Goal: Task Accomplishment & Management: Use online tool/utility

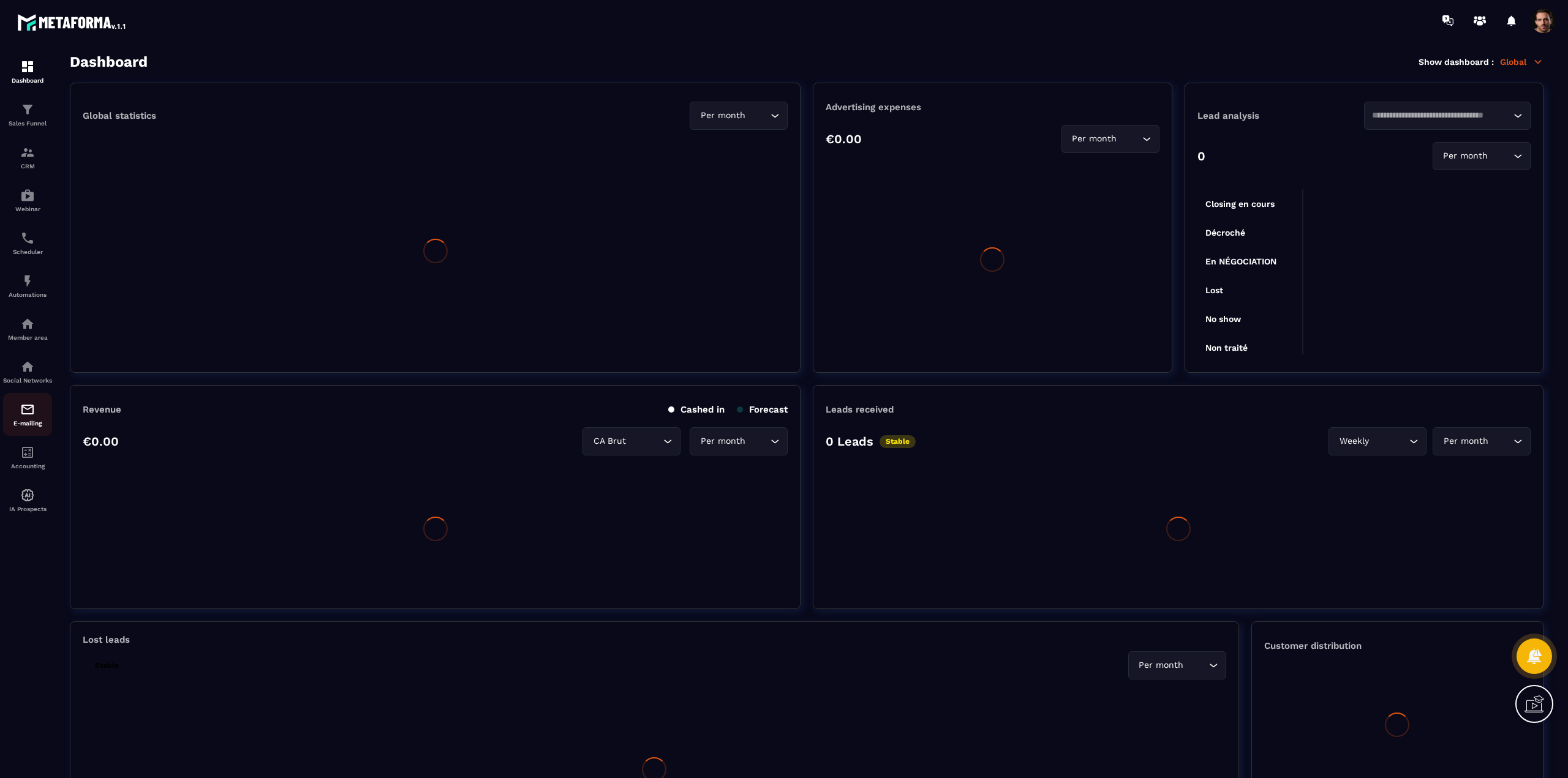
click at [18, 421] on div "E-mailing" at bounding box center [27, 414] width 49 height 24
click at [30, 425] on div "E-mailing" at bounding box center [27, 414] width 49 height 24
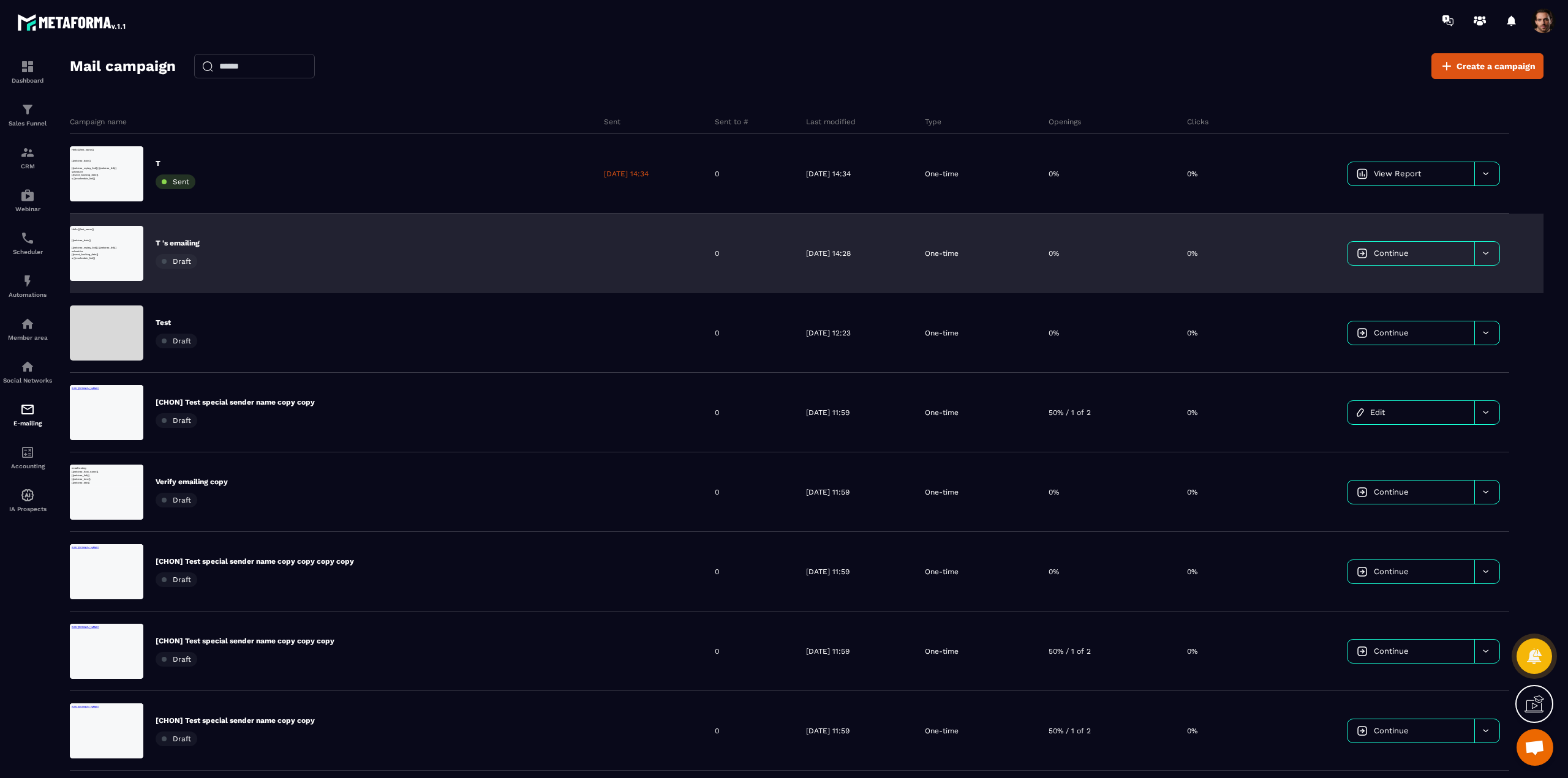
click at [761, 255] on div "0" at bounding box center [751, 253] width 91 height 80
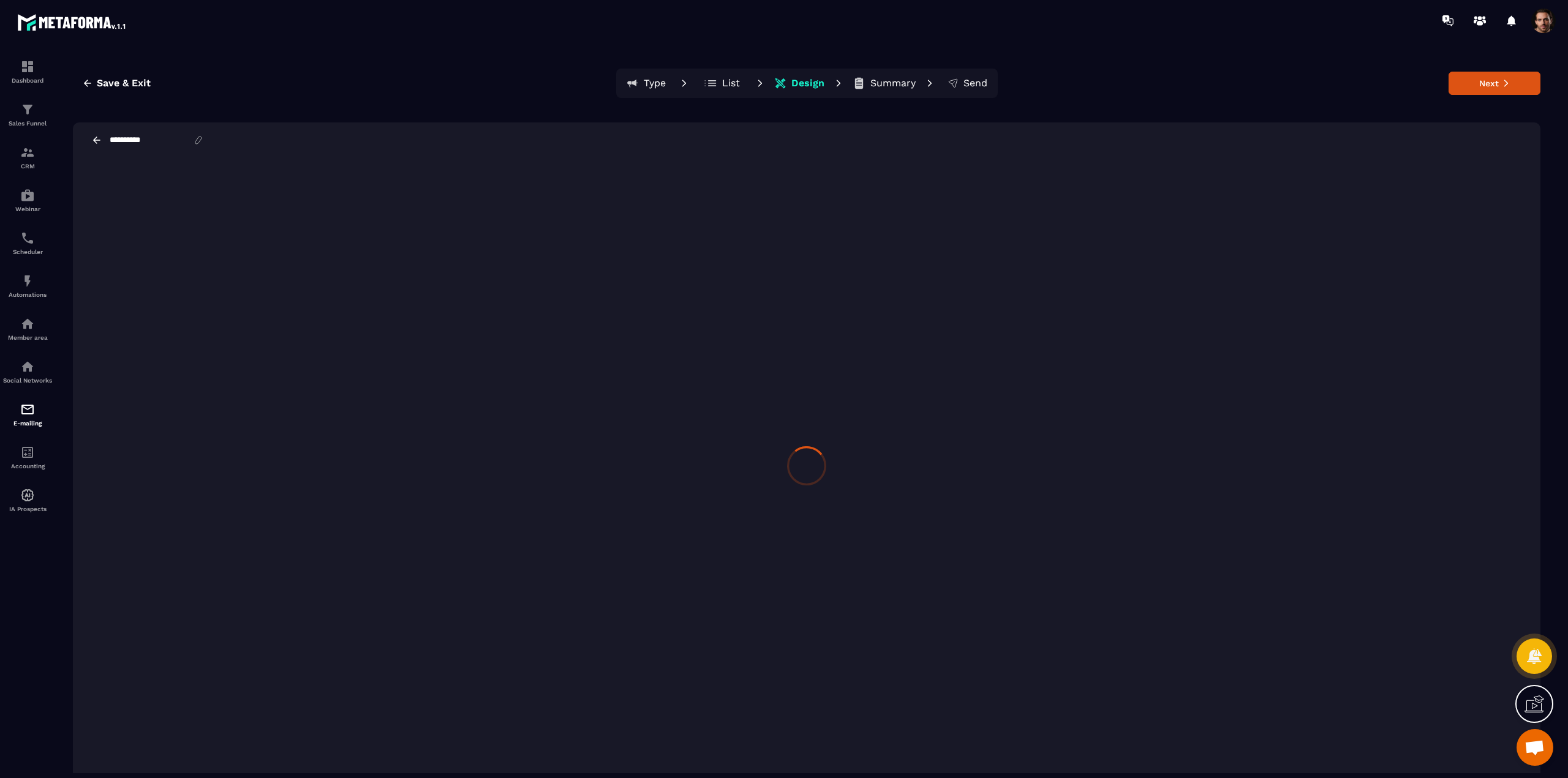
click at [731, 86] on p "List" at bounding box center [730, 84] width 18 height 13
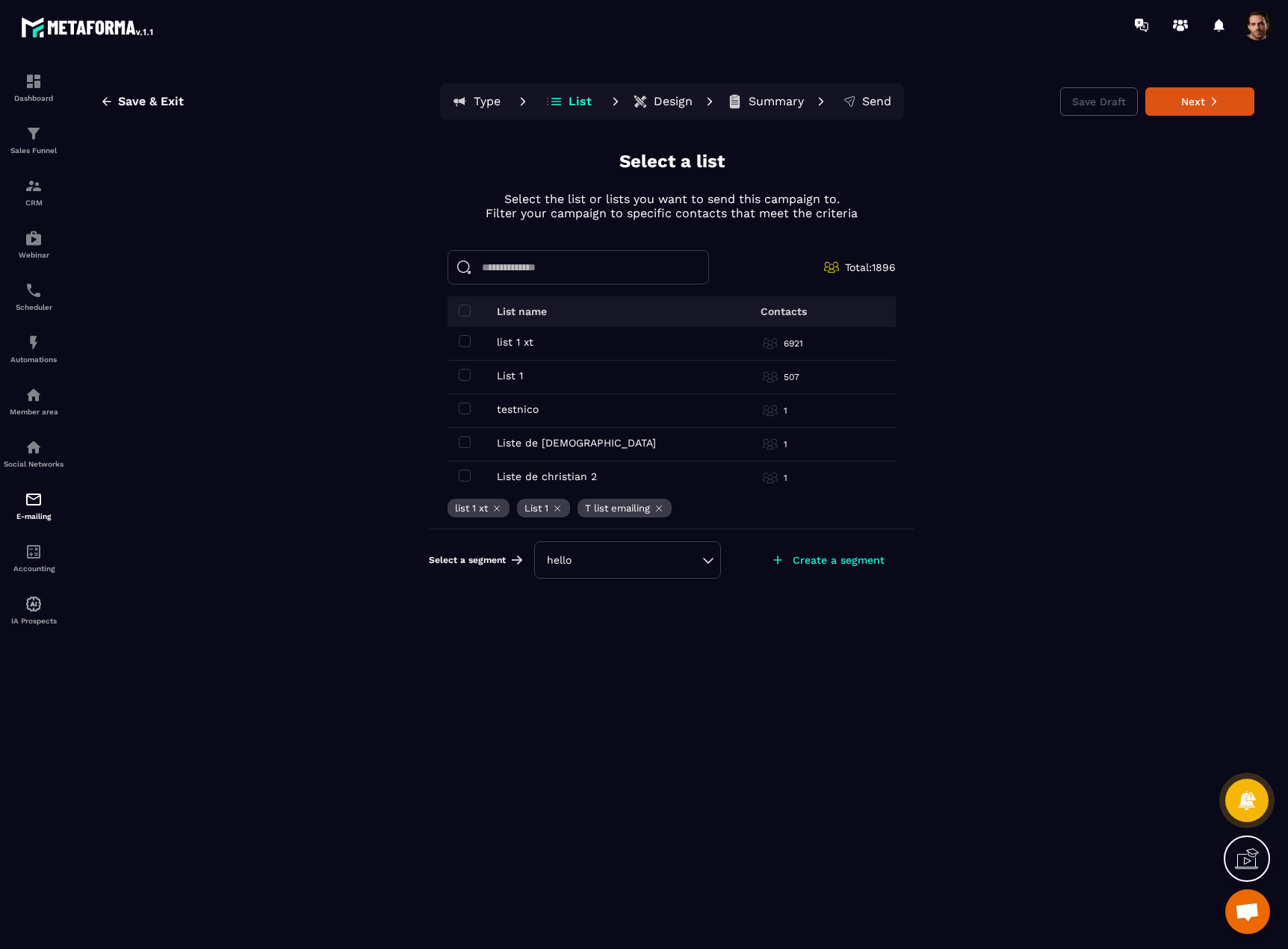
click at [683, 106] on p "Design" at bounding box center [673, 102] width 39 height 15
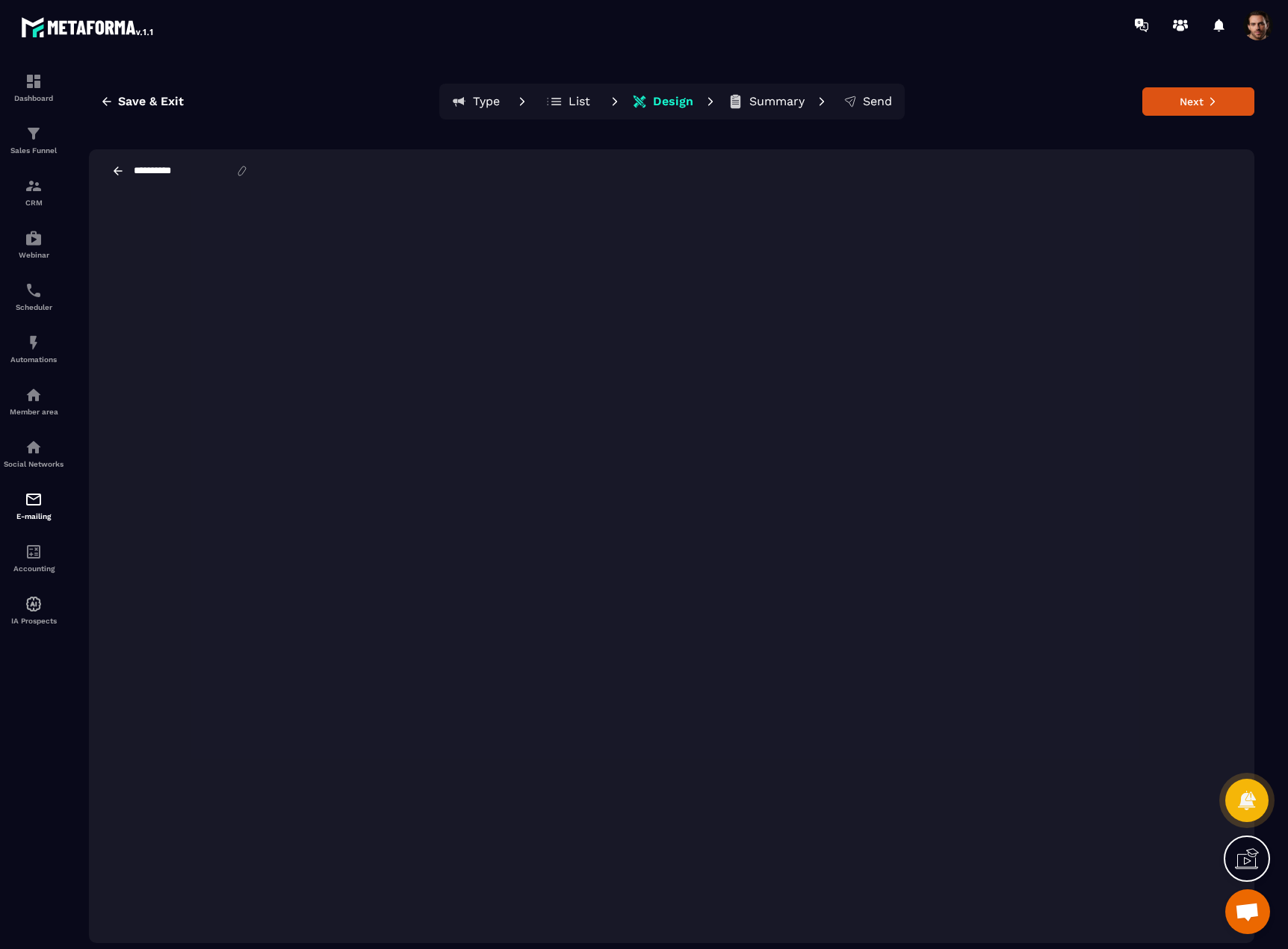
click at [114, 168] on icon at bounding box center [118, 171] width 13 height 13
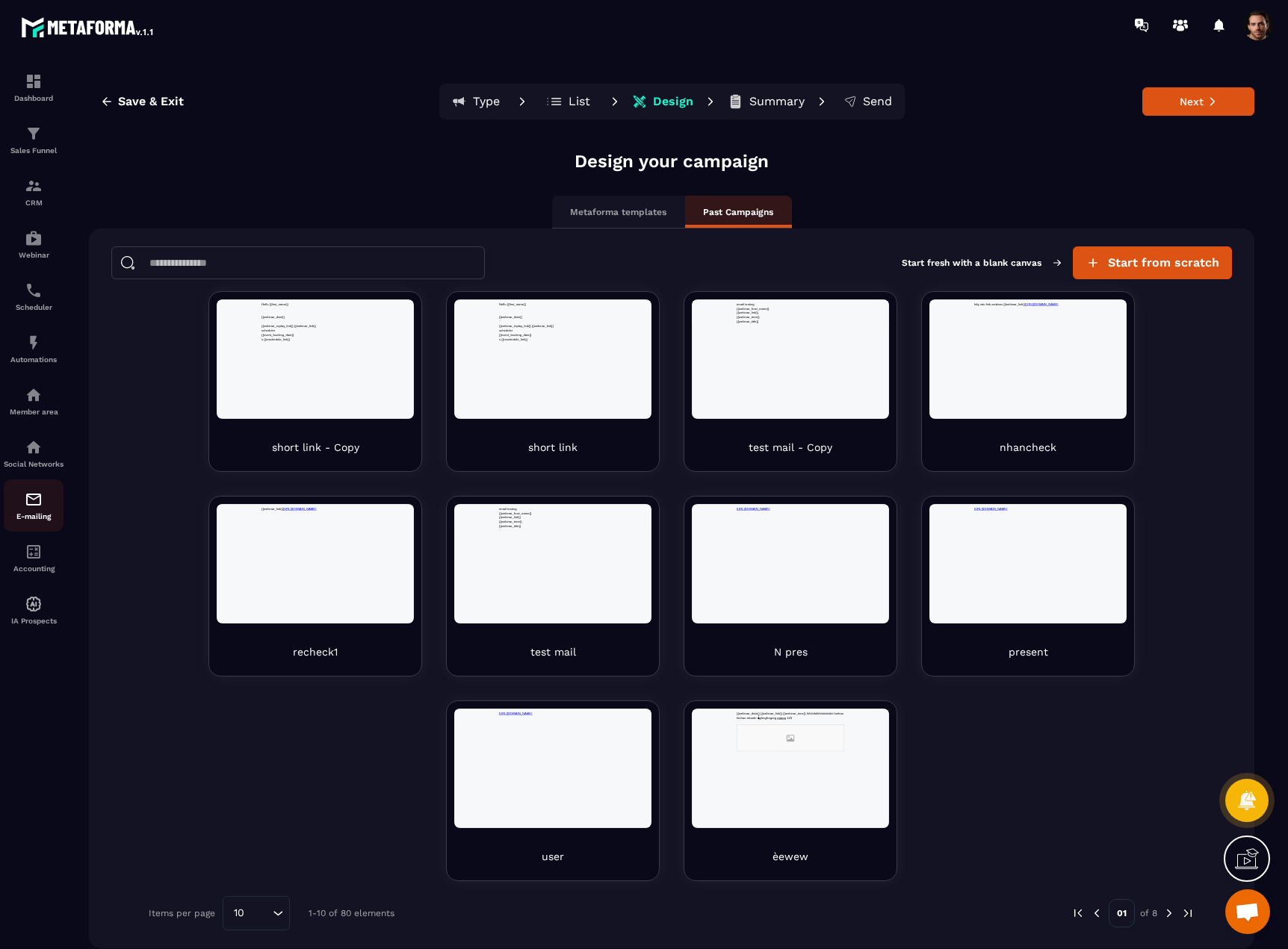
click at [30, 517] on div "E-mailing" at bounding box center [33, 505] width 60 height 30
